Goal: Information Seeking & Learning: Find specific fact

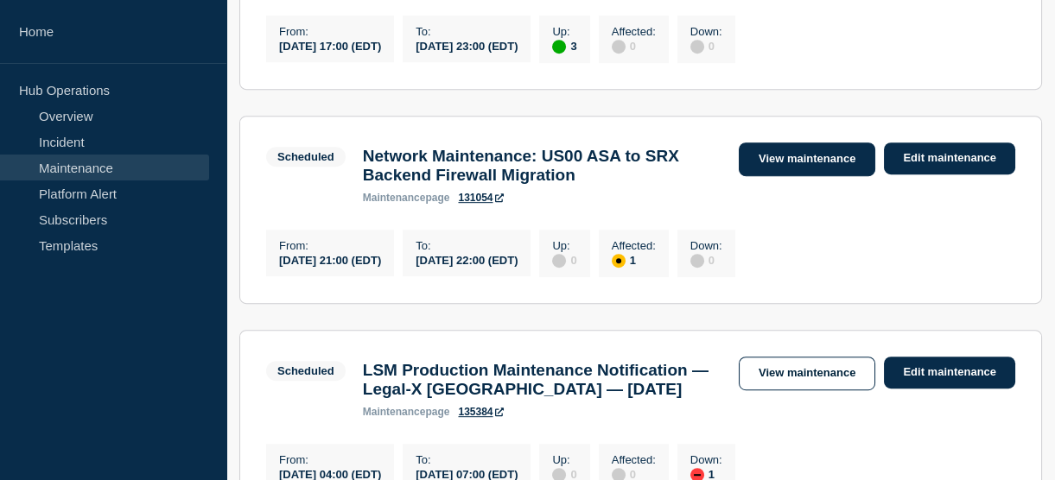
click at [792, 176] on link "View maintenance" at bounding box center [807, 160] width 136 height 34
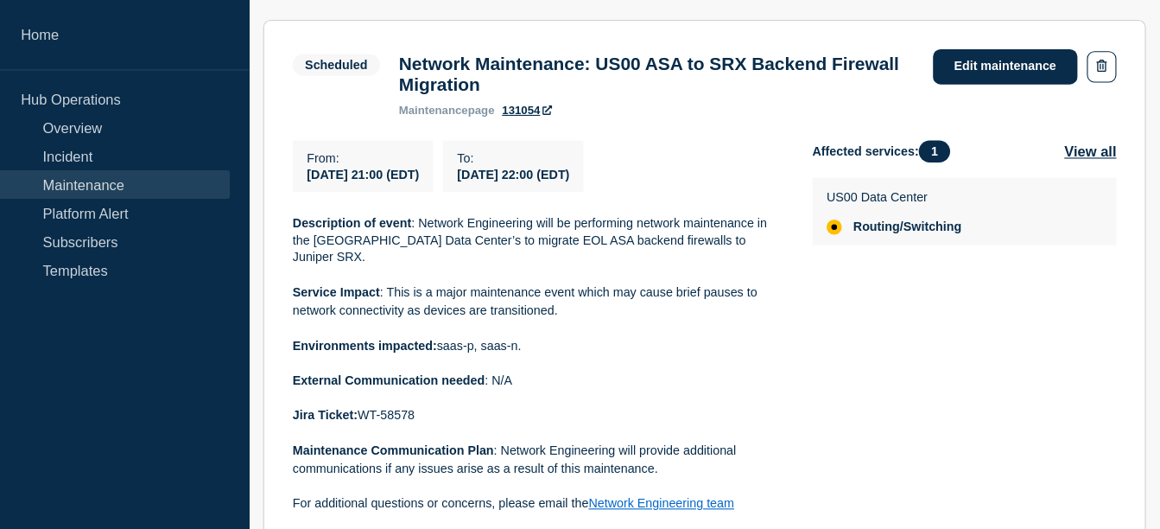
scroll to position [320, 0]
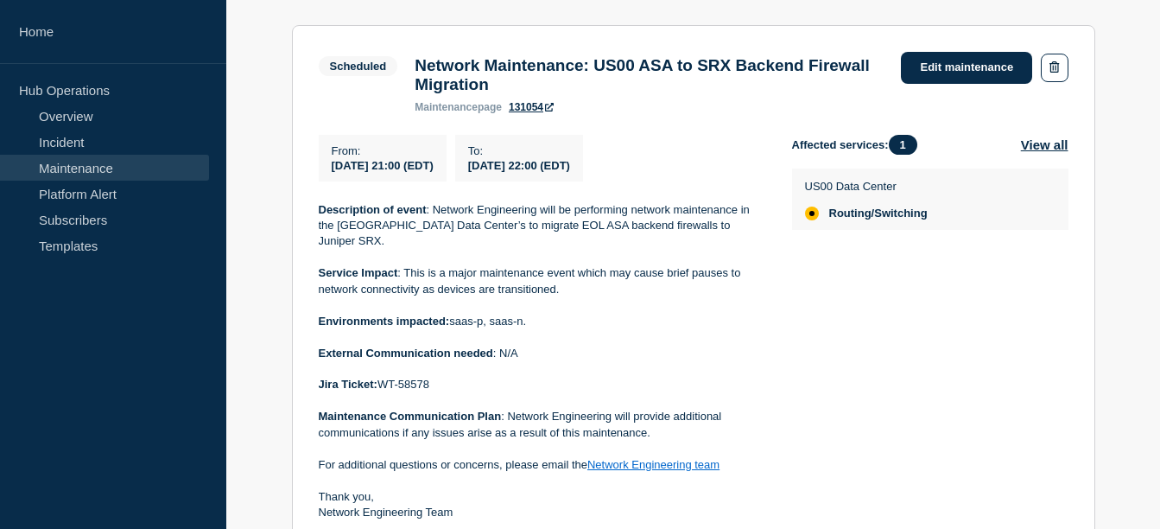
drag, startPoint x: 438, startPoint y: 382, endPoint x: 381, endPoint y: 374, distance: 57.5
click at [381, 377] on p "Jira Ticket: WT-58578" at bounding box center [542, 385] width 446 height 16
copy p "WT-58578"
